Goal: Information Seeking & Learning: Learn about a topic

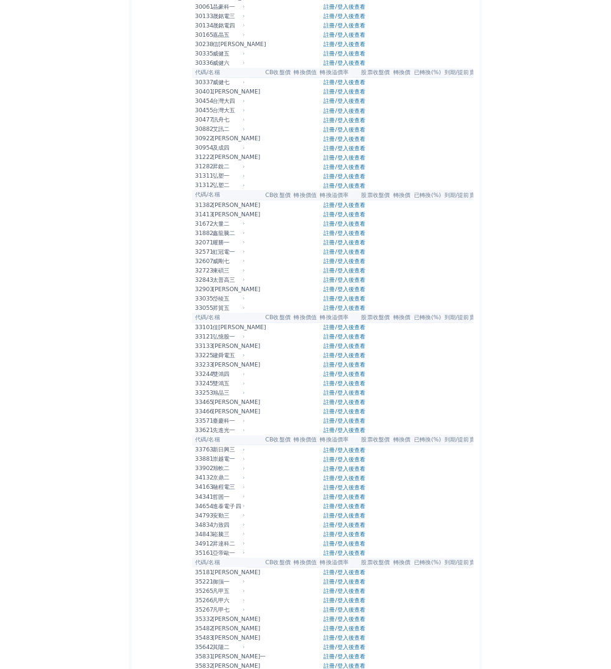
scroll to position [1681, 0]
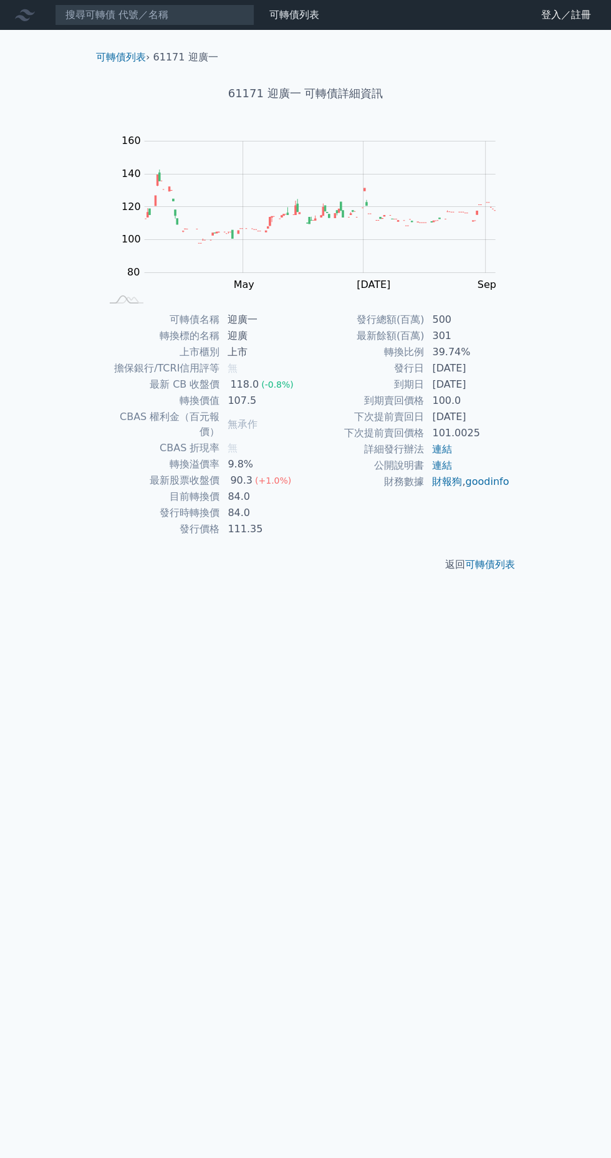
click at [117, 59] on link "可轉債列表" at bounding box center [121, 57] width 50 height 12
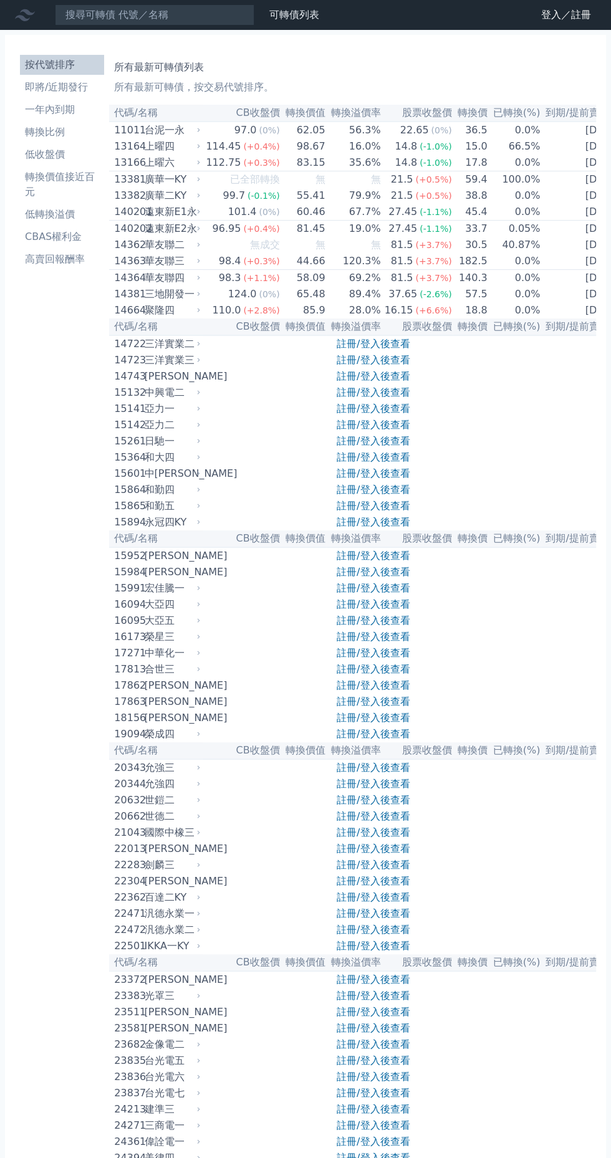
click at [121, 59] on div "所有最新可轉債列表 所有最新可轉債，按交易代號排序。" at bounding box center [352, 75] width 477 height 40
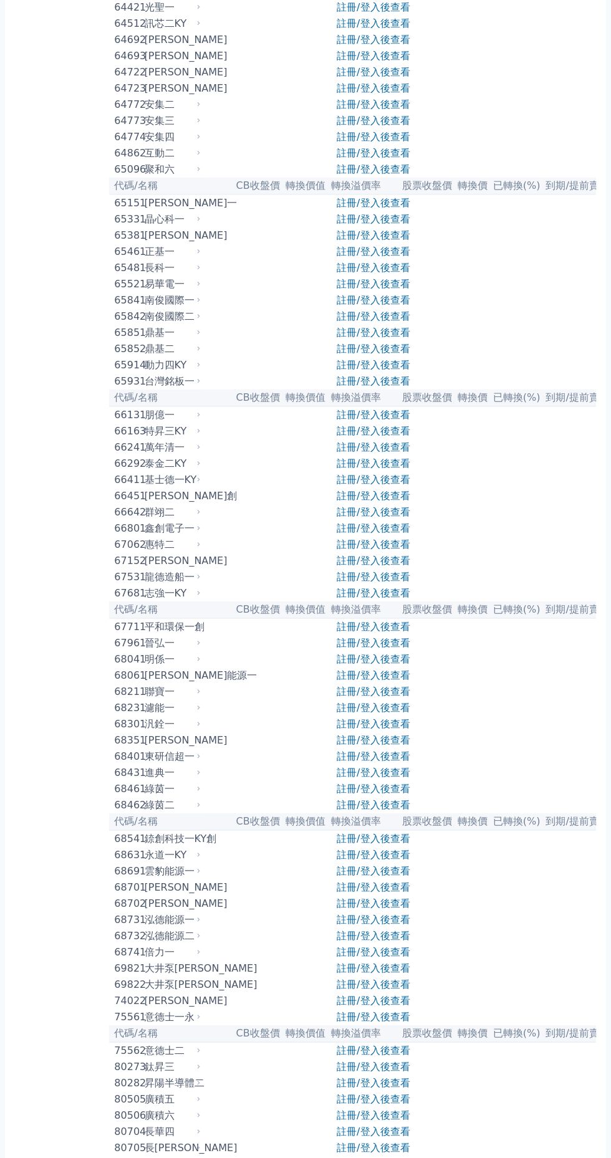
scroll to position [5225, 0]
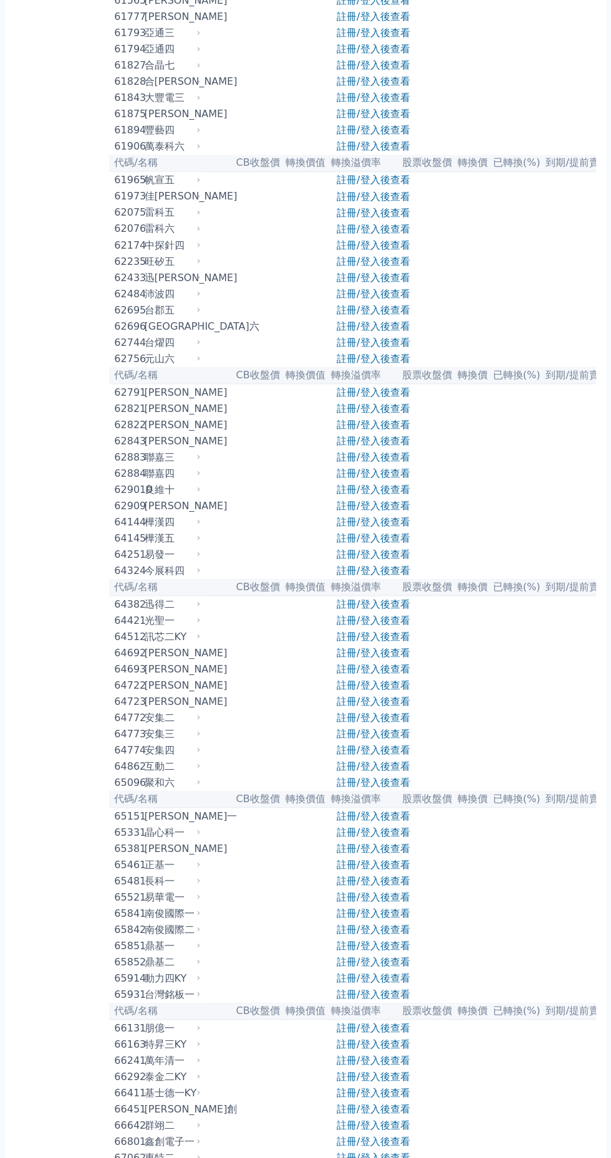
scroll to position [4468, 0]
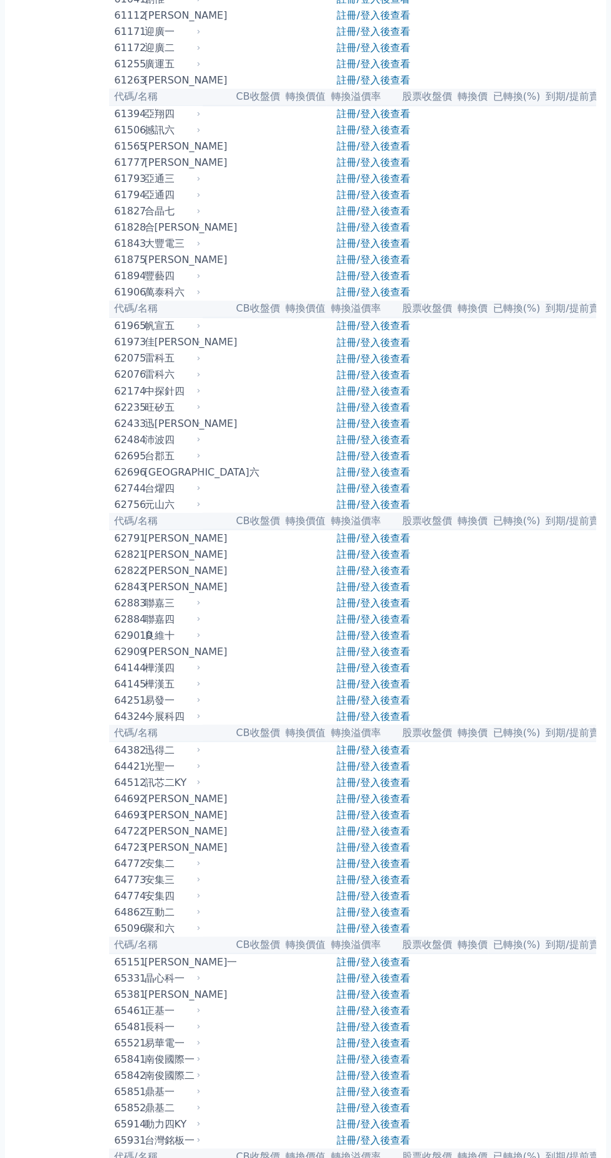
click at [163, 39] on div "迎廣一" at bounding box center [172, 31] width 54 height 15
click at [147, 55] on div "迎廣二" at bounding box center [172, 48] width 54 height 15
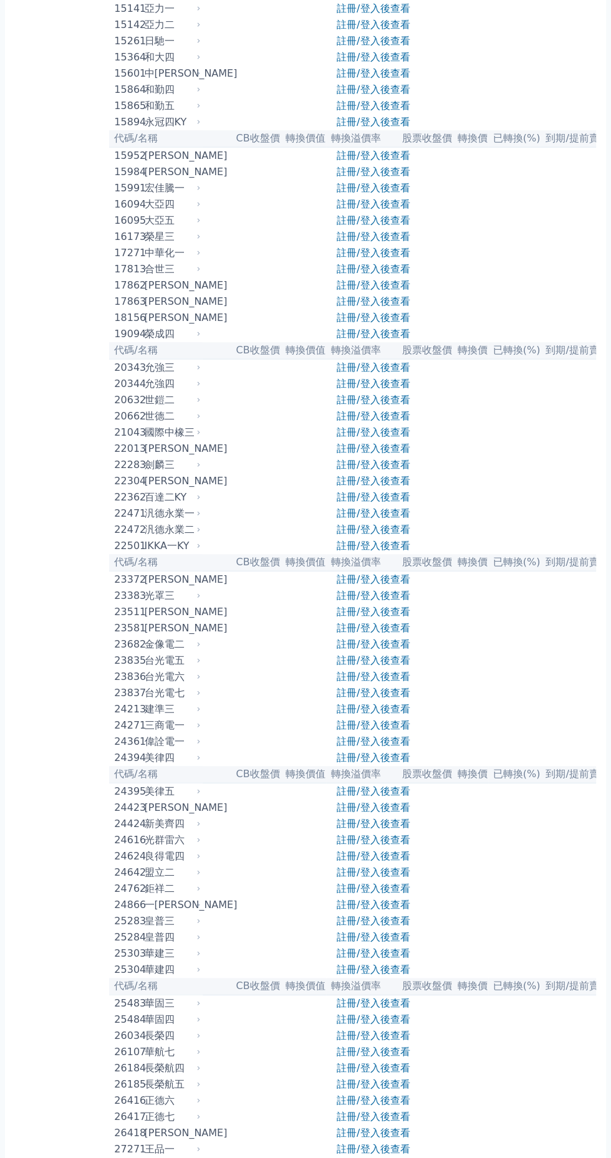
scroll to position [0, 0]
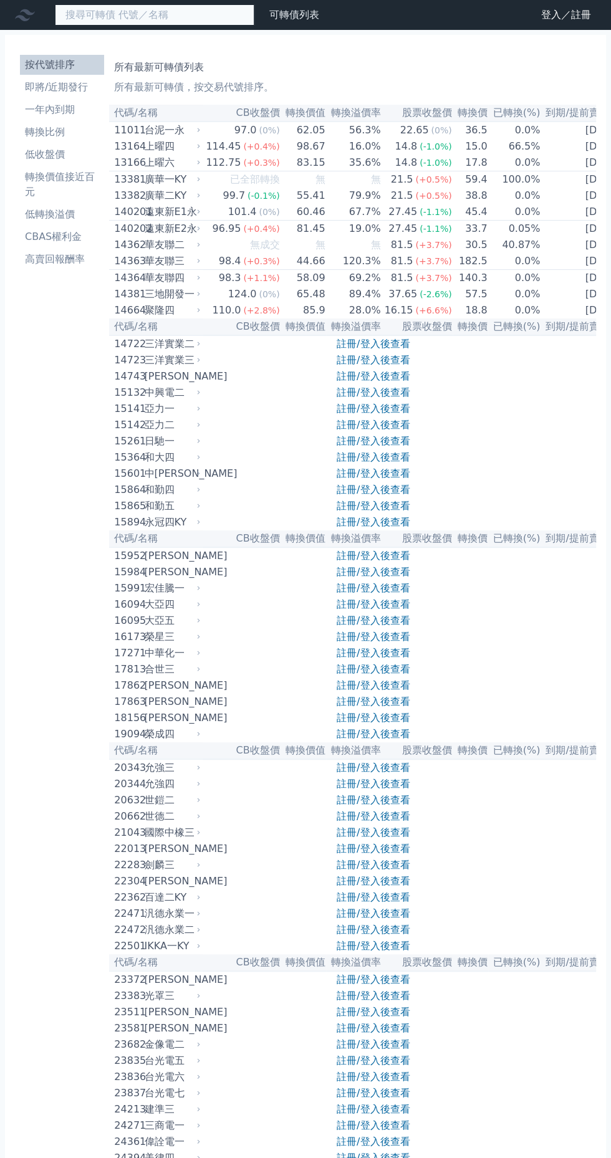
click at [209, 19] on input at bounding box center [154, 14] width 199 height 21
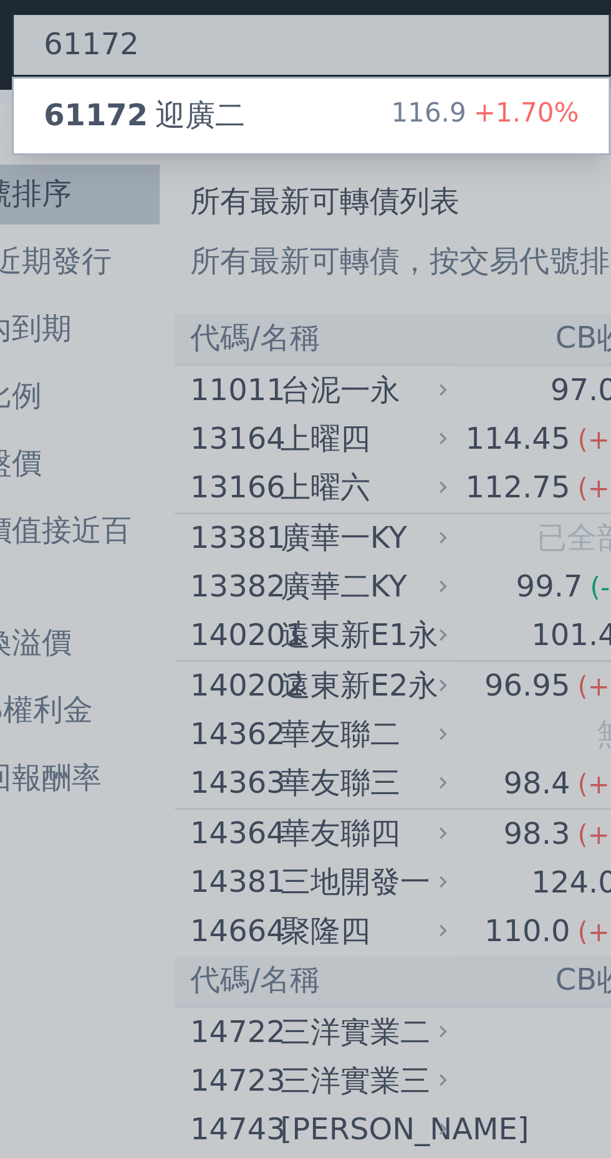
type input "61172"
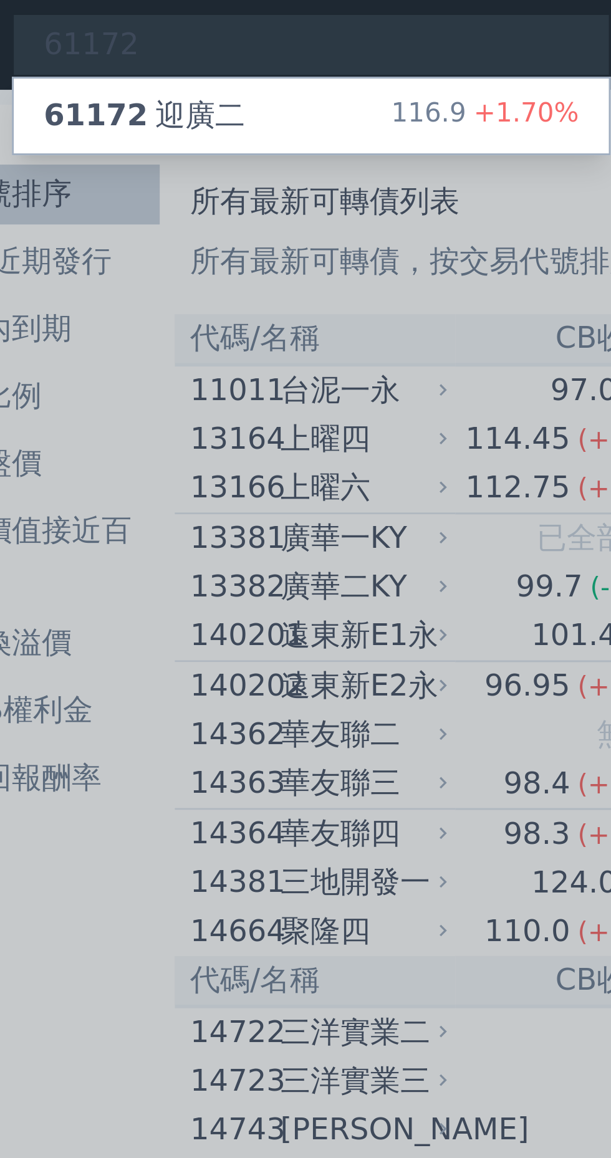
click at [119, 37] on div "61172 迎廣二" at bounding box center [98, 38] width 67 height 15
